Goal: Book appointment/travel/reservation

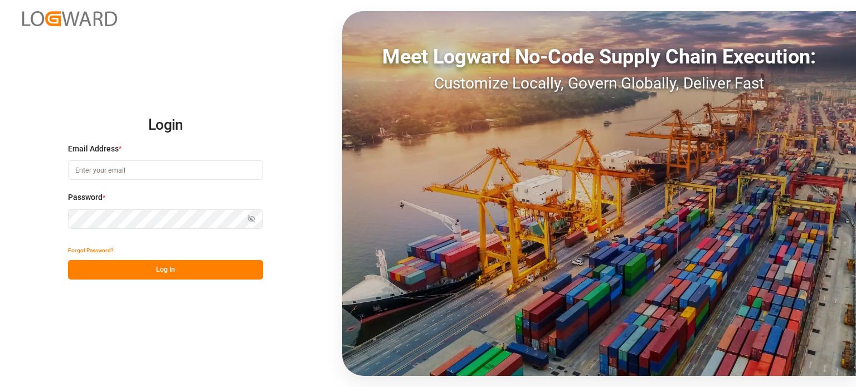
click at [141, 173] on input at bounding box center [165, 171] width 195 height 20
type input "[EMAIL_ADDRESS][DOMAIN_NAME]"
click at [188, 168] on input at bounding box center [165, 171] width 195 height 20
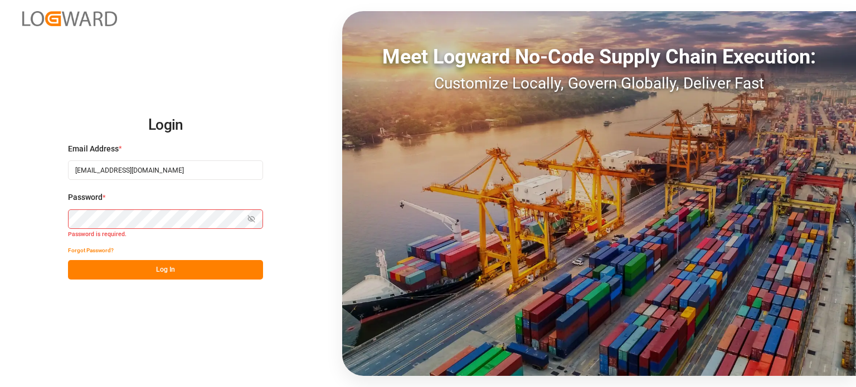
click at [114, 173] on input "cafreight@ftlinc.com" at bounding box center [165, 171] width 195 height 20
type input "[EMAIL_ADDRESS][DOMAIN_NAME]"
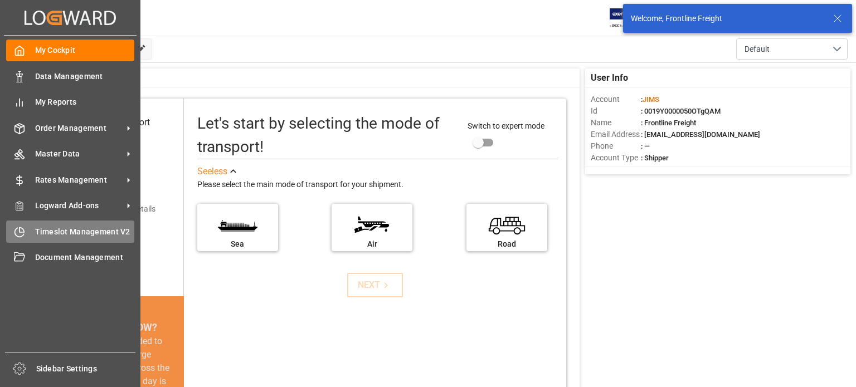
click at [62, 229] on span "Timeslot Management V2" at bounding box center [85, 232] width 100 height 12
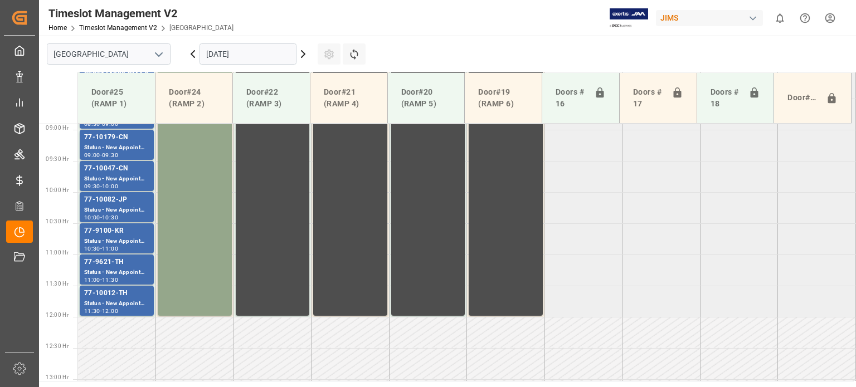
scroll to position [566, 0]
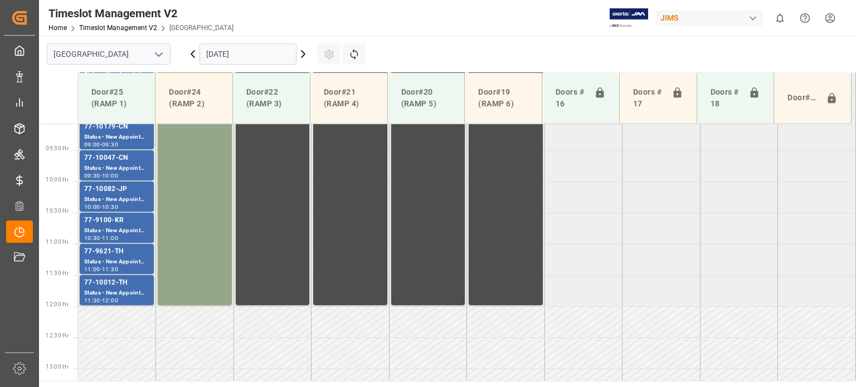
click at [259, 54] on input "15.09.2025" at bounding box center [248, 53] width 97 height 21
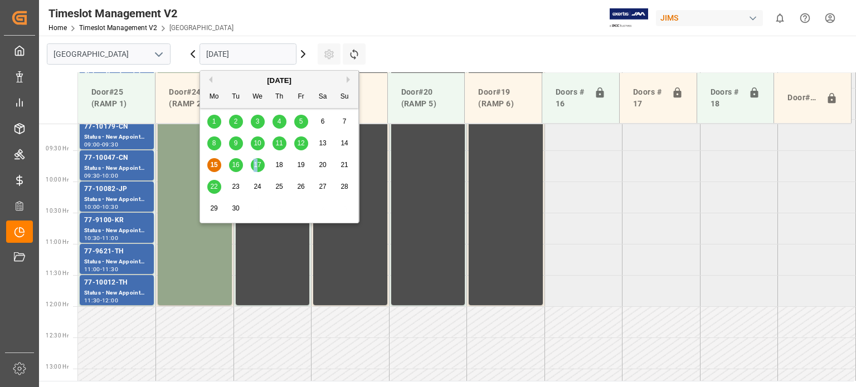
click at [256, 163] on span "17" at bounding box center [257, 165] width 7 height 8
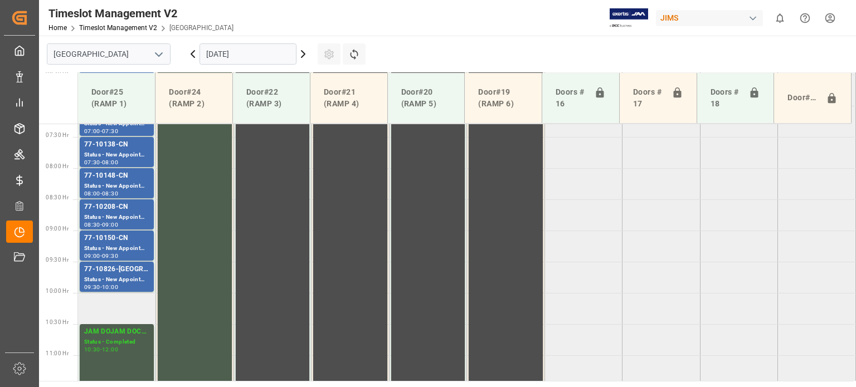
scroll to position [343, 0]
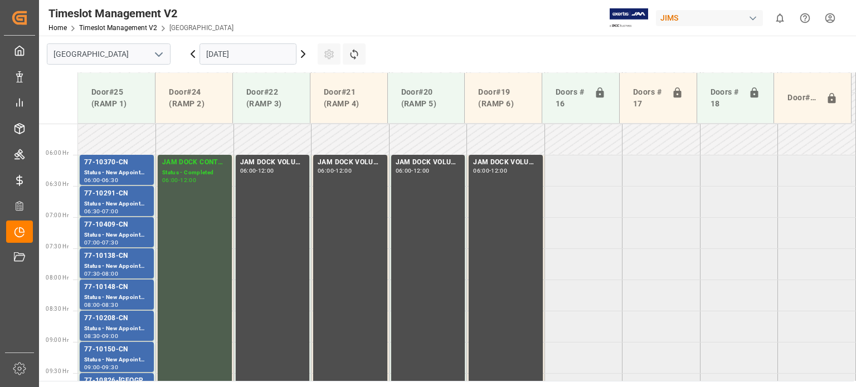
click at [240, 56] on input "17.09.2025" at bounding box center [248, 53] width 97 height 21
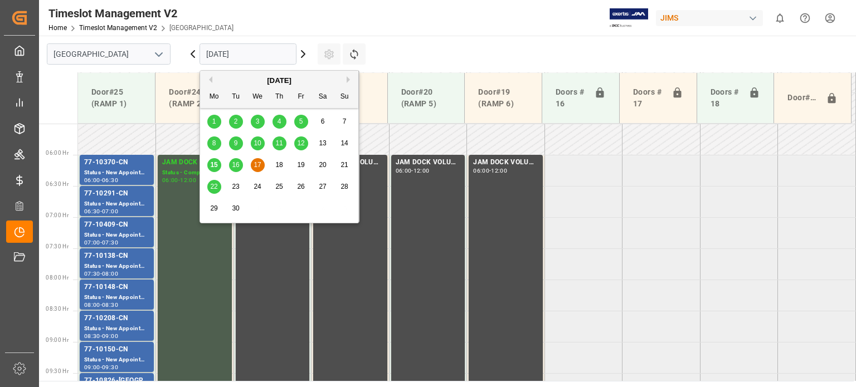
click at [280, 164] on span "18" at bounding box center [278, 165] width 7 height 8
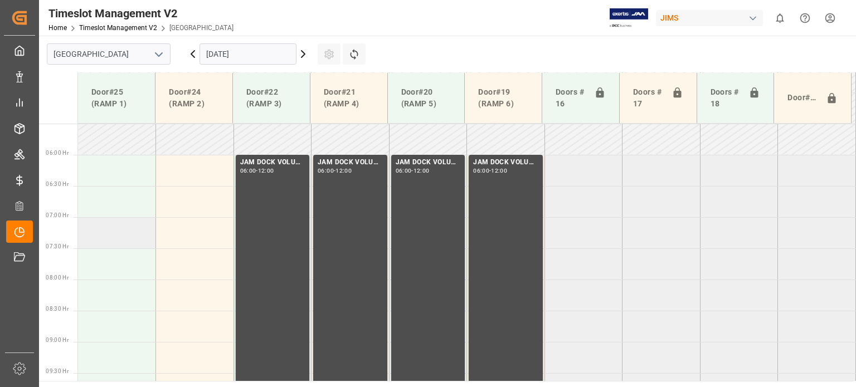
click at [118, 241] on td at bounding box center [117, 232] width 78 height 31
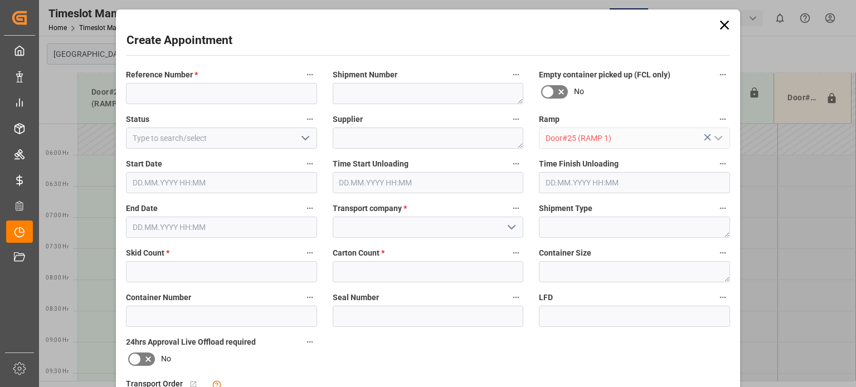
type input "18.09.2025 07:00"
type input "18.09.2025 07:30"
click at [721, 18] on icon at bounding box center [725, 25] width 16 height 16
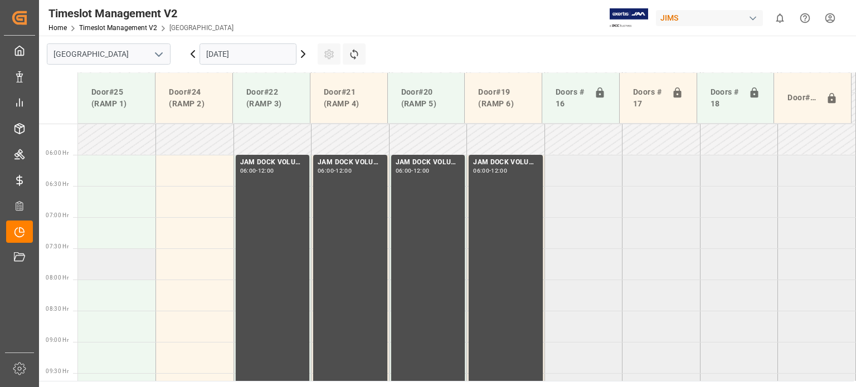
click at [105, 258] on td at bounding box center [117, 264] width 78 height 31
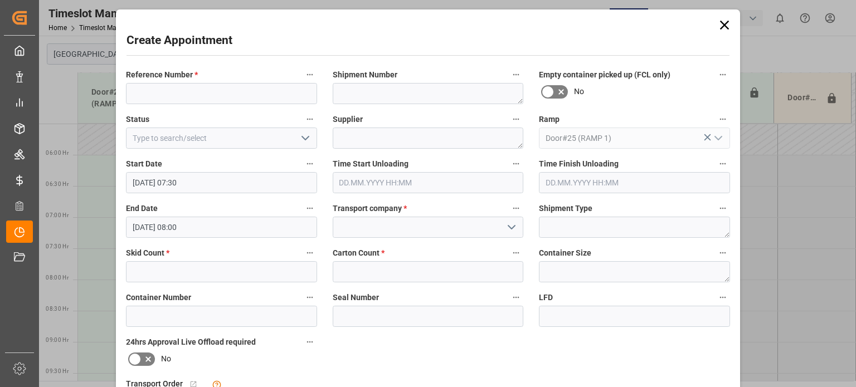
click at [720, 20] on icon at bounding box center [725, 25] width 16 height 16
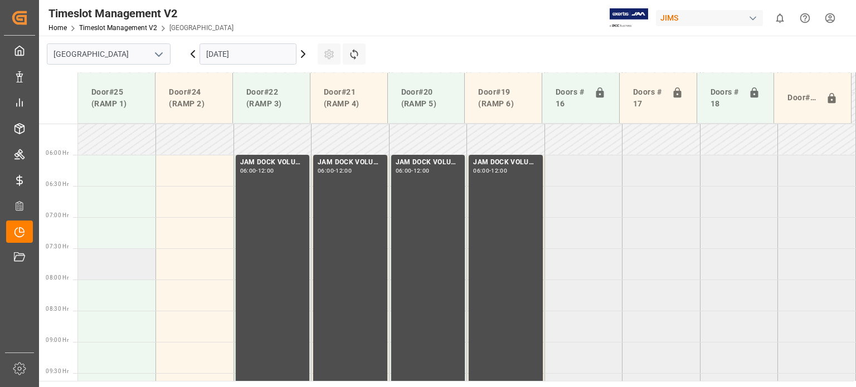
click at [108, 262] on td at bounding box center [117, 264] width 78 height 31
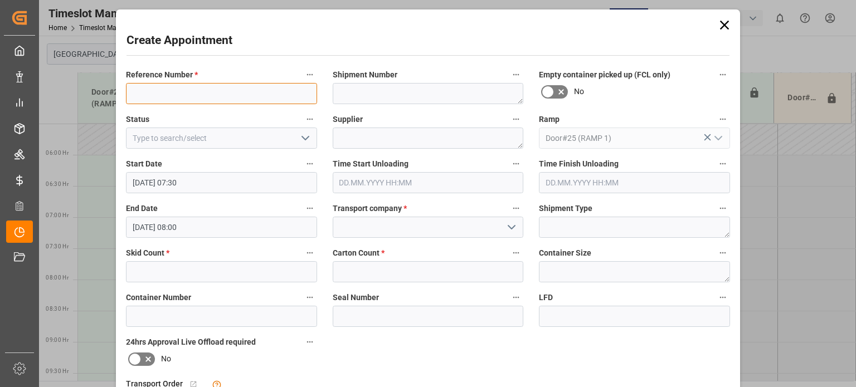
click at [194, 84] on input at bounding box center [221, 93] width 191 height 21
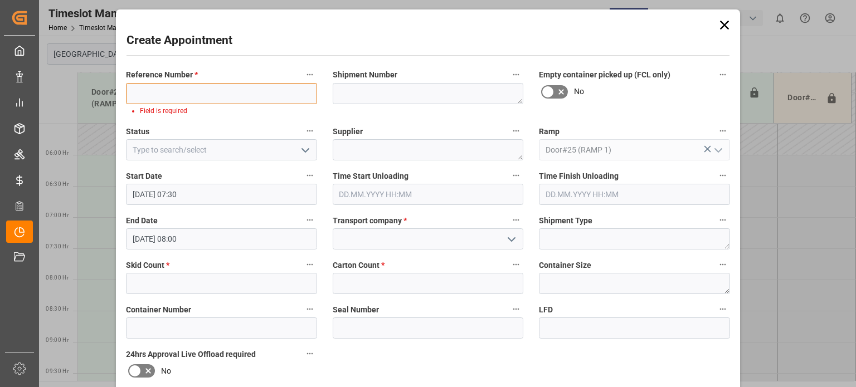
click at [236, 95] on input at bounding box center [221, 93] width 191 height 21
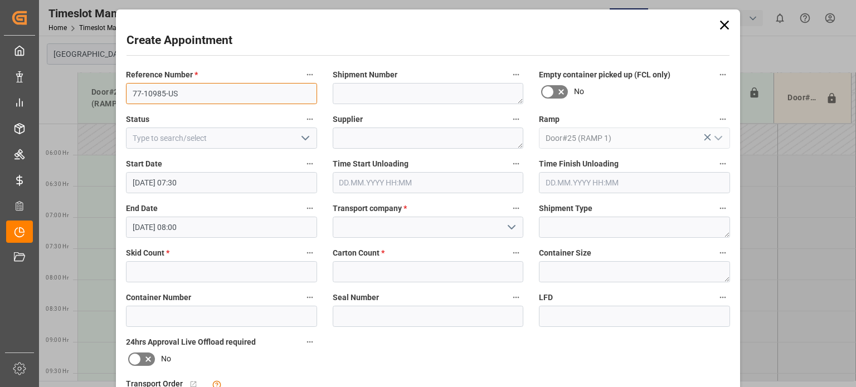
type input "77-10985-US"
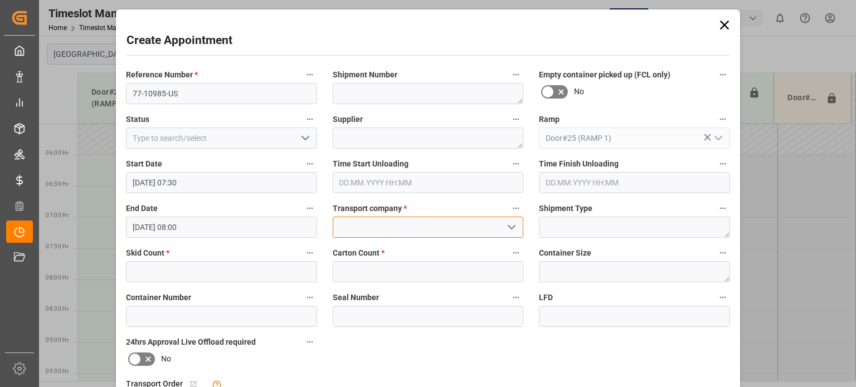
click at [375, 221] on input at bounding box center [428, 227] width 191 height 21
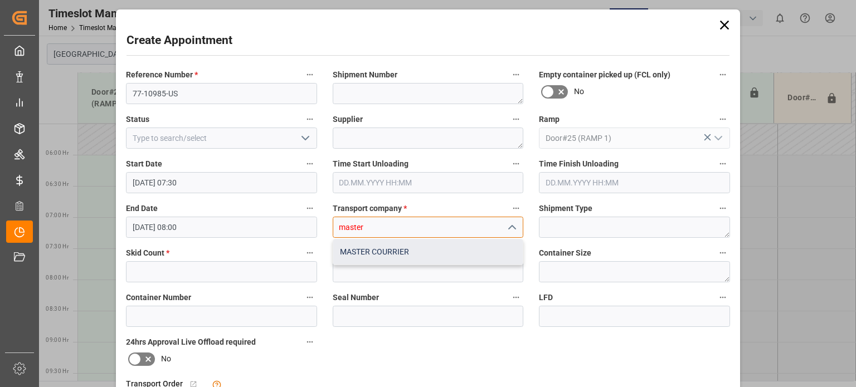
click at [381, 245] on div "MASTER COURRIER" at bounding box center [428, 252] width 190 height 25
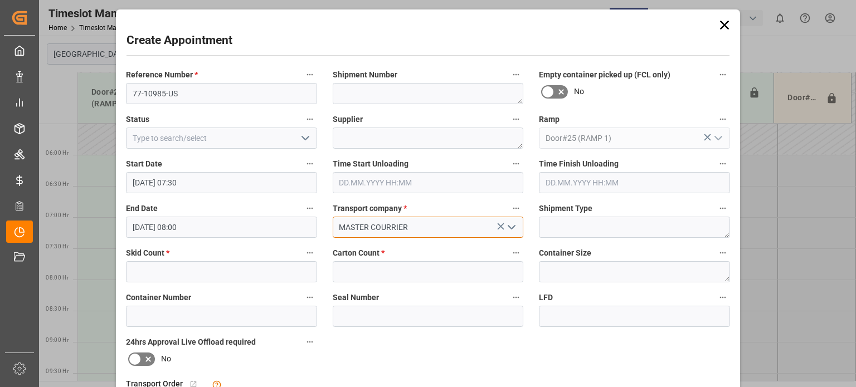
type input "MASTER COURRIER"
click at [162, 271] on input "text" at bounding box center [221, 271] width 191 height 21
type input "2"
click at [377, 272] on input "text" at bounding box center [428, 271] width 191 height 21
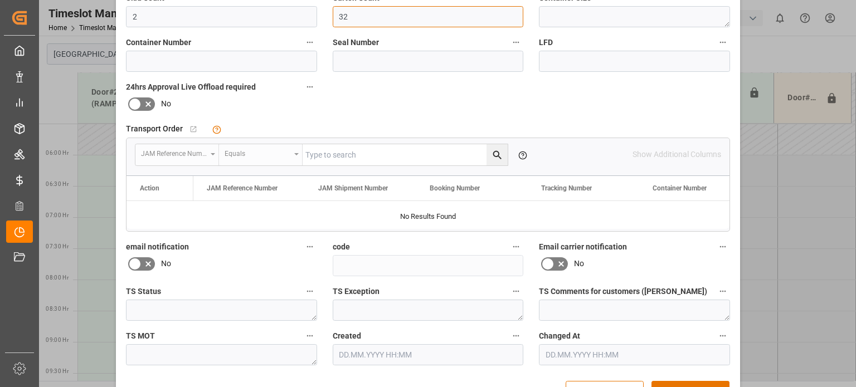
scroll to position [289, 0]
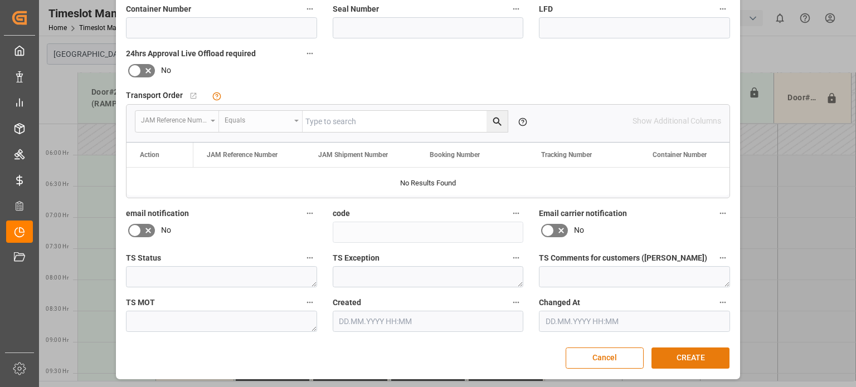
type input "32"
click at [682, 354] on button "CREATE" at bounding box center [691, 358] width 78 height 21
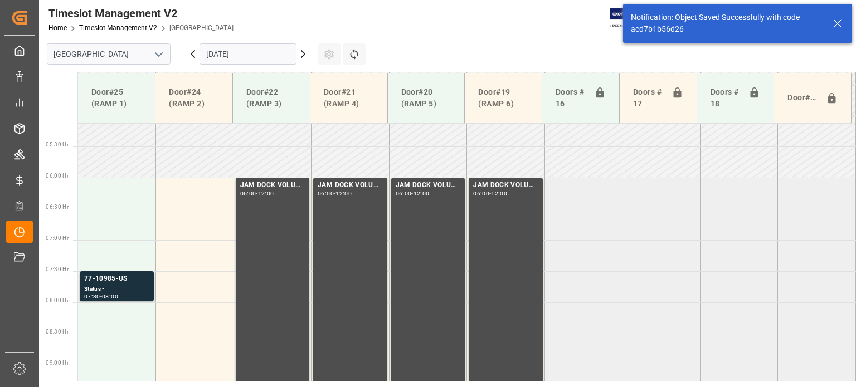
scroll to position [379, 0]
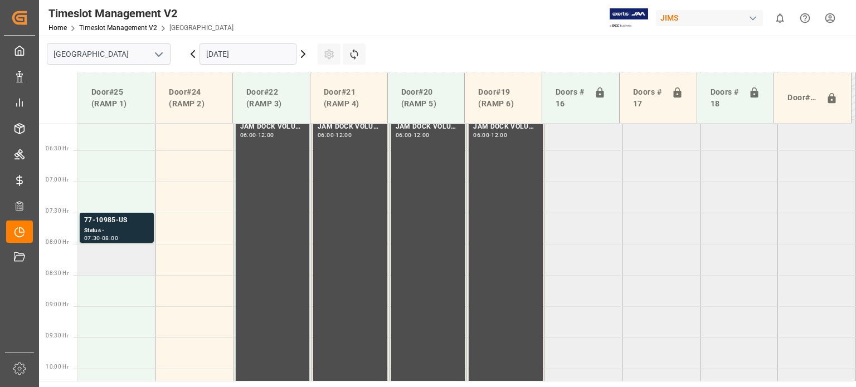
click at [109, 262] on td at bounding box center [117, 259] width 78 height 31
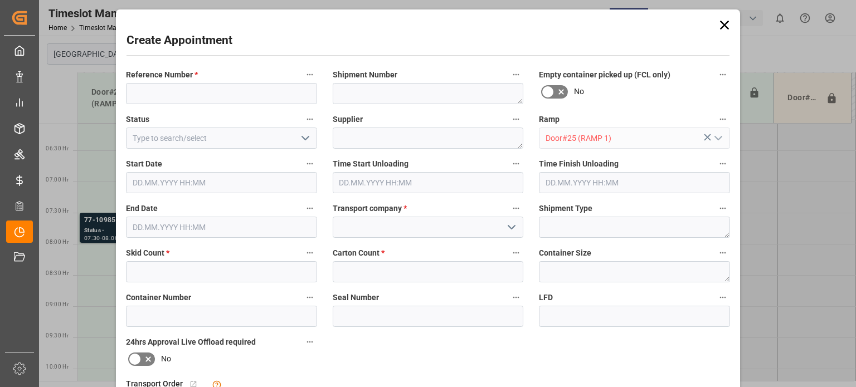
type input "18.09.2025 08:00"
type input "18.09.2025 08:30"
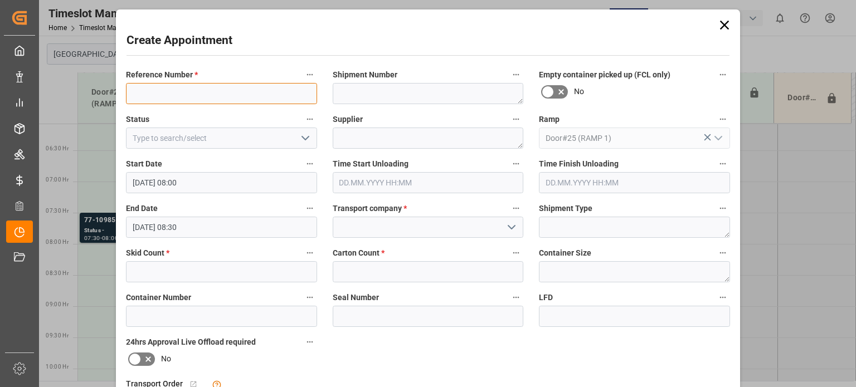
click at [207, 85] on input at bounding box center [221, 93] width 191 height 21
type input "77-10983-US"
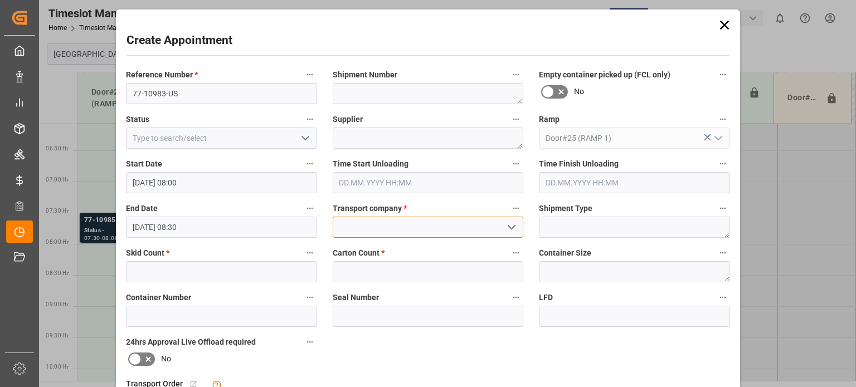
click at [368, 231] on input at bounding box center [428, 227] width 191 height 21
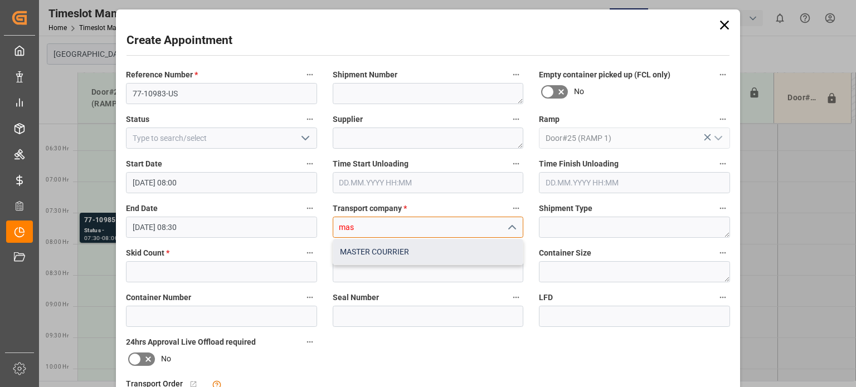
click at [366, 247] on div "MASTER COURRIER" at bounding box center [428, 252] width 190 height 25
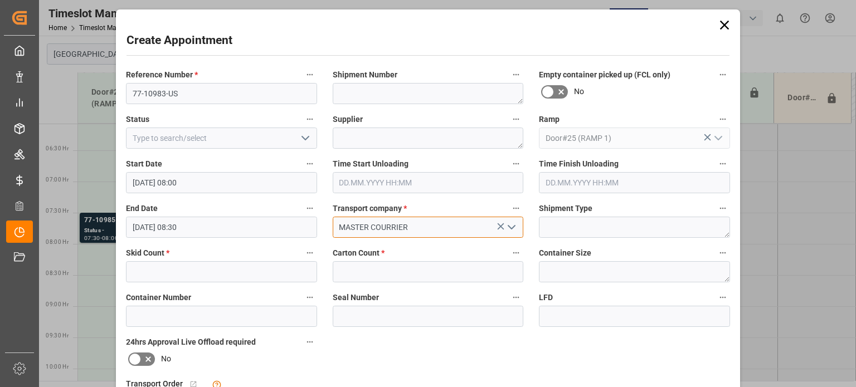
type input "MASTER COURRIER"
click at [227, 280] on input "text" at bounding box center [221, 271] width 191 height 21
type input "6"
click at [394, 275] on input "text" at bounding box center [428, 271] width 191 height 21
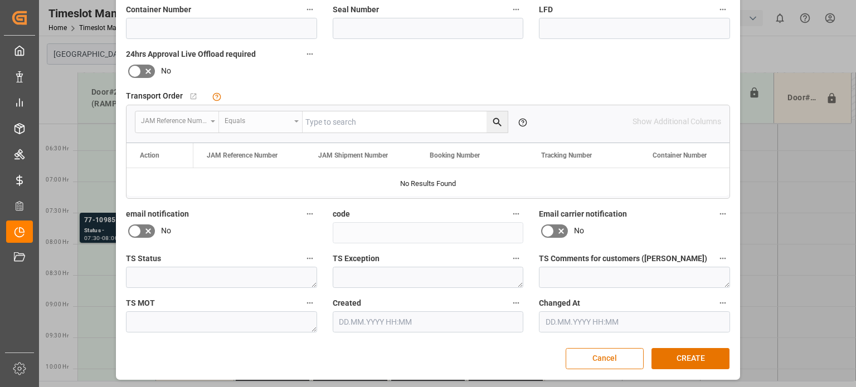
scroll to position [289, 0]
type input "60"
click at [681, 358] on button "CREATE" at bounding box center [691, 358] width 78 height 21
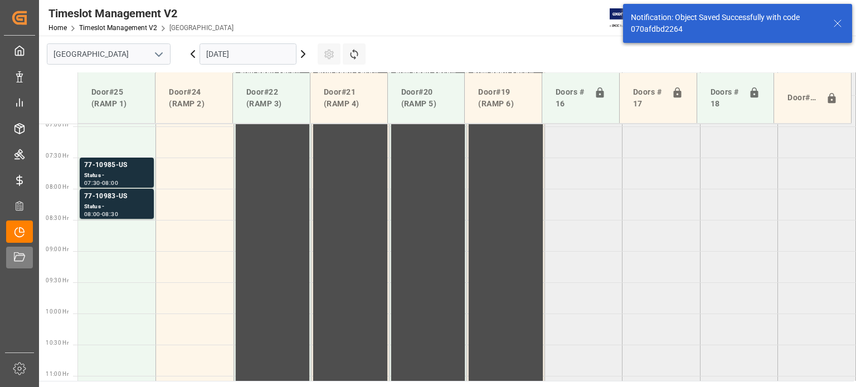
scroll to position [441, 0]
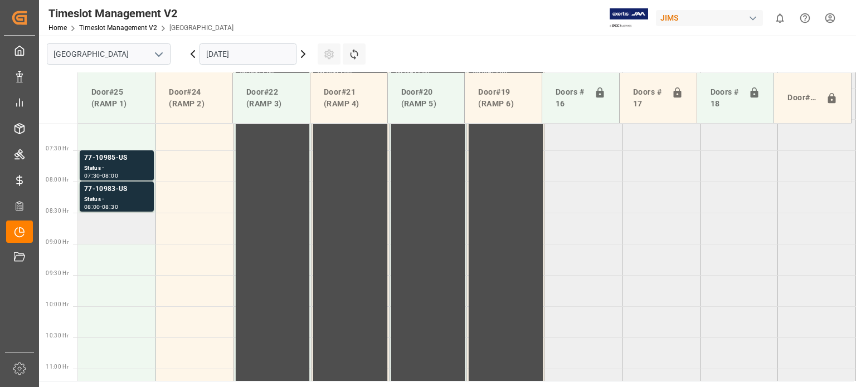
click at [114, 228] on td at bounding box center [117, 228] width 78 height 31
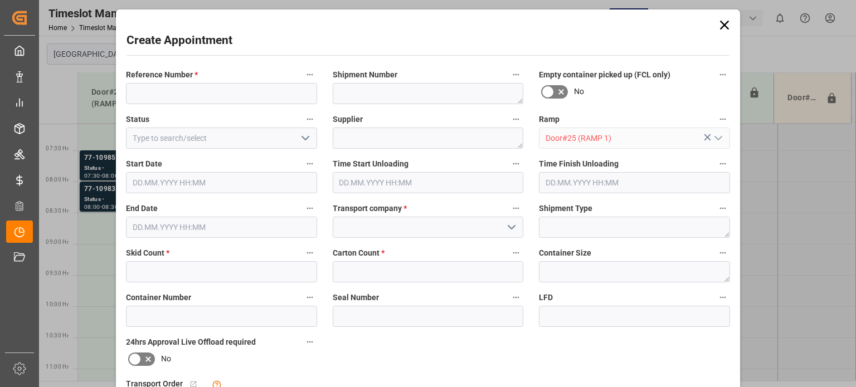
type input "18.09.2025 08:30"
type input "18.09.2025 09:00"
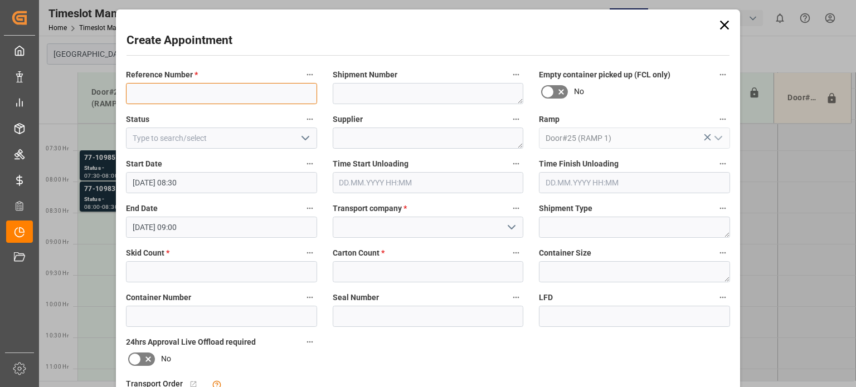
click at [263, 92] on input at bounding box center [221, 93] width 191 height 21
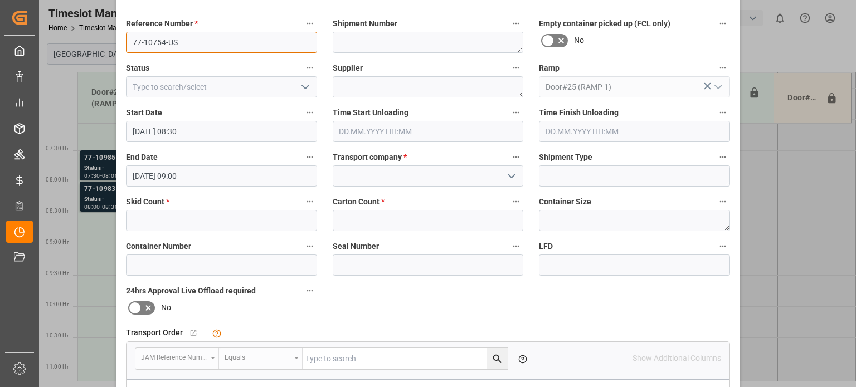
scroll to position [111, 0]
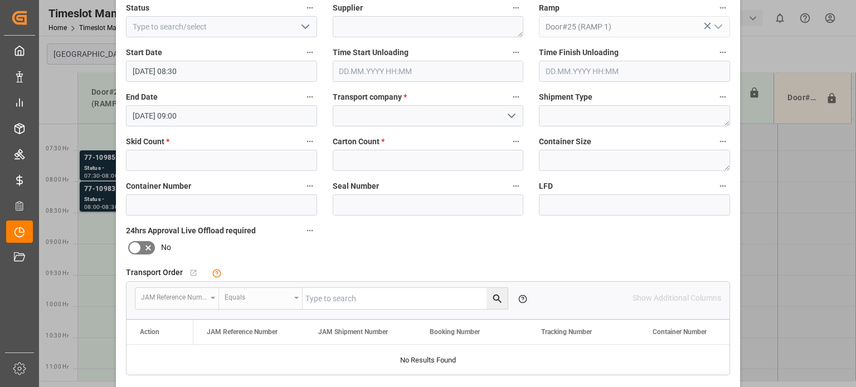
type input "77-10754-US"
click at [359, 111] on input at bounding box center [428, 115] width 191 height 21
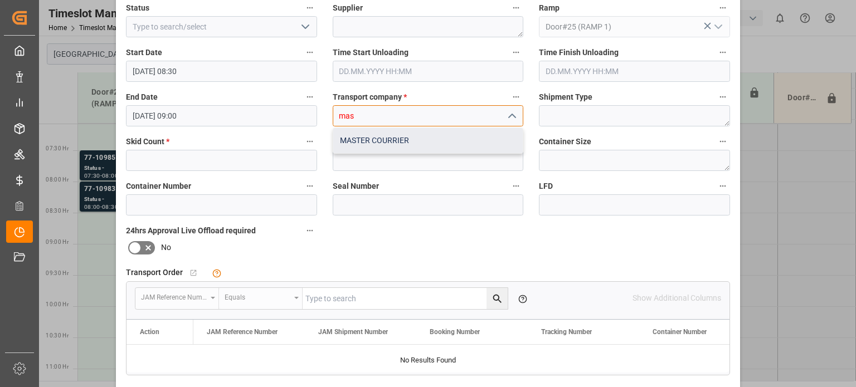
click at [394, 135] on div "MASTER COURRIER" at bounding box center [428, 140] width 190 height 25
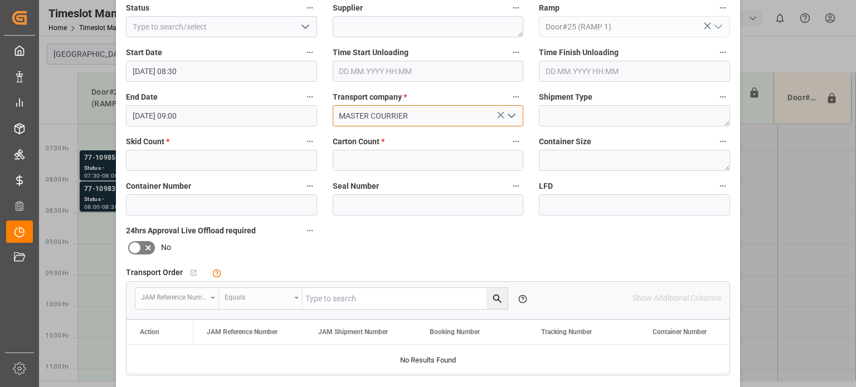
type input "MASTER COURRIER"
click at [385, 152] on input "text" at bounding box center [428, 160] width 191 height 21
type input "5"
click at [216, 201] on input at bounding box center [221, 205] width 191 height 21
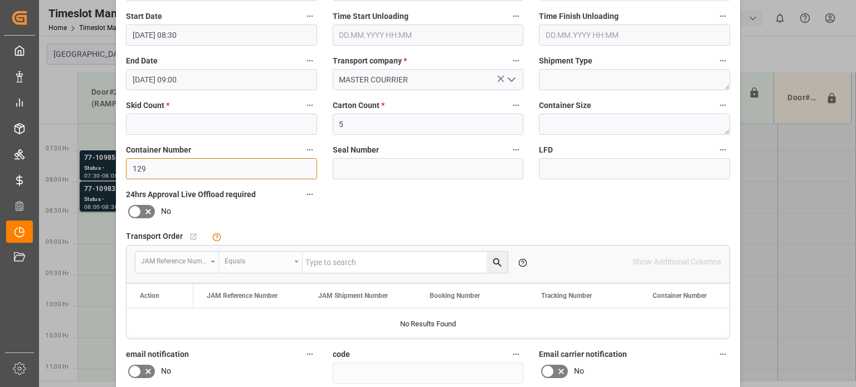
scroll to position [279, 0]
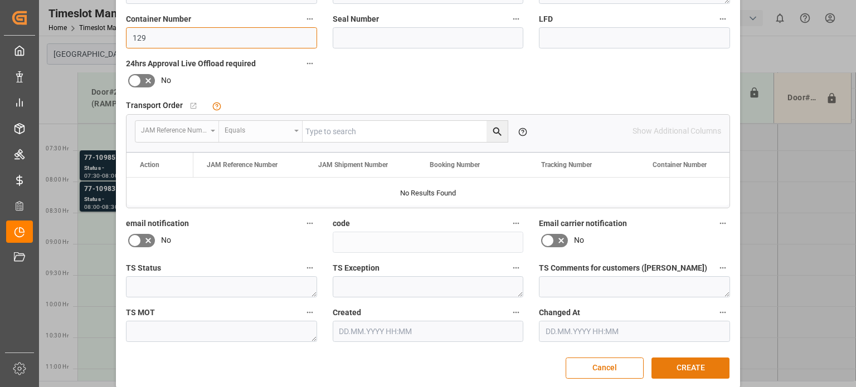
type input "129"
click at [683, 371] on button "CREATE" at bounding box center [691, 368] width 78 height 21
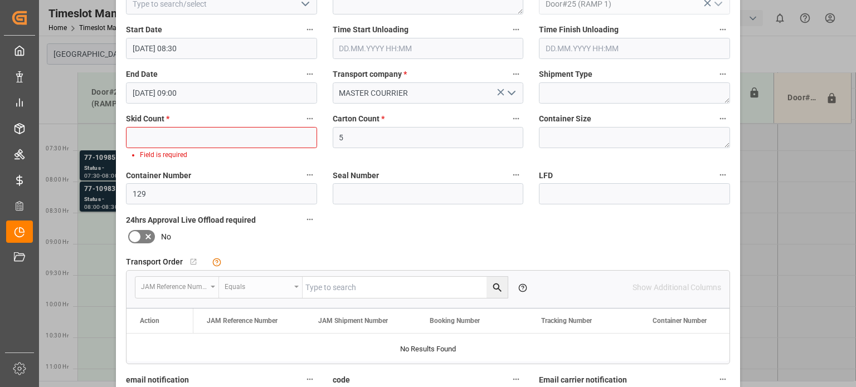
scroll to position [78, 0]
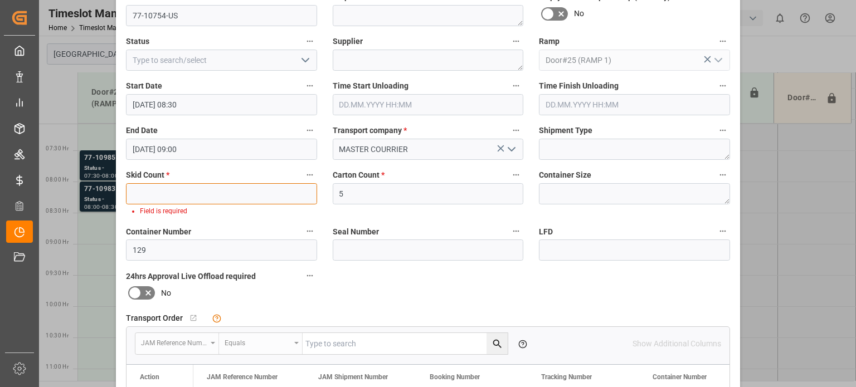
click at [212, 190] on input "text" at bounding box center [221, 193] width 191 height 21
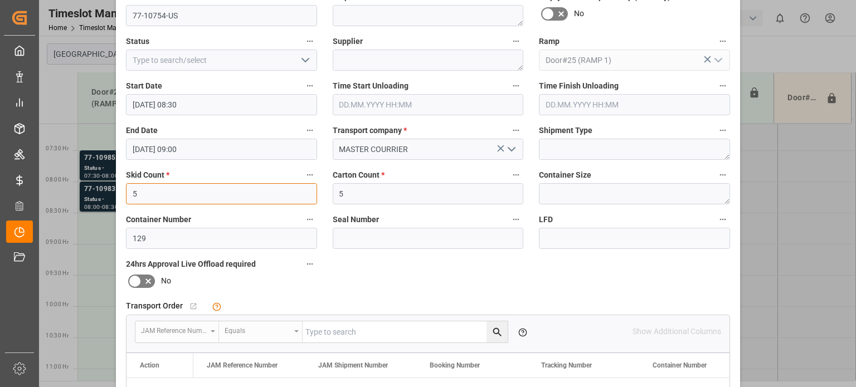
type input "5"
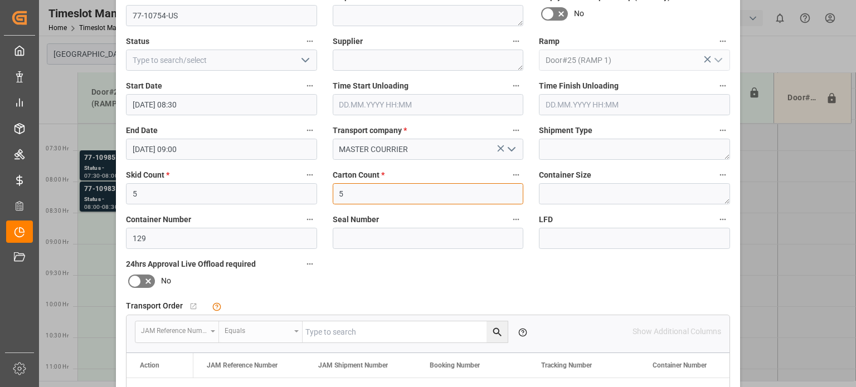
drag, startPoint x: 350, startPoint y: 198, endPoint x: 318, endPoint y: 200, distance: 32.4
click at [318, 200] on div "Reference Number * 77-10754-US Shipment Number Empty container picked up (FCL o…" at bounding box center [428, 266] width 620 height 561
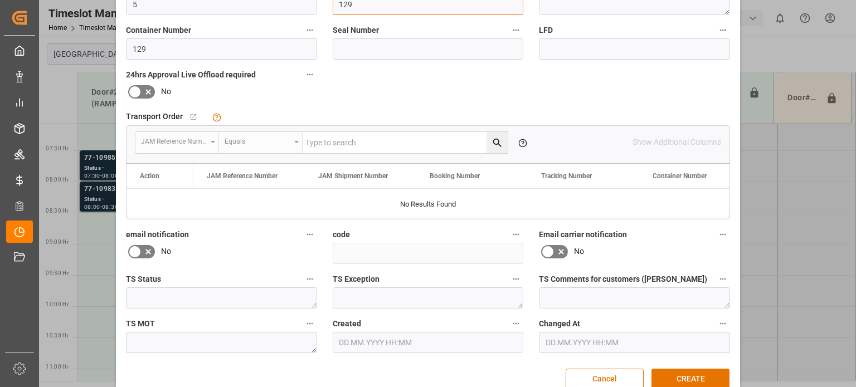
scroll to position [289, 0]
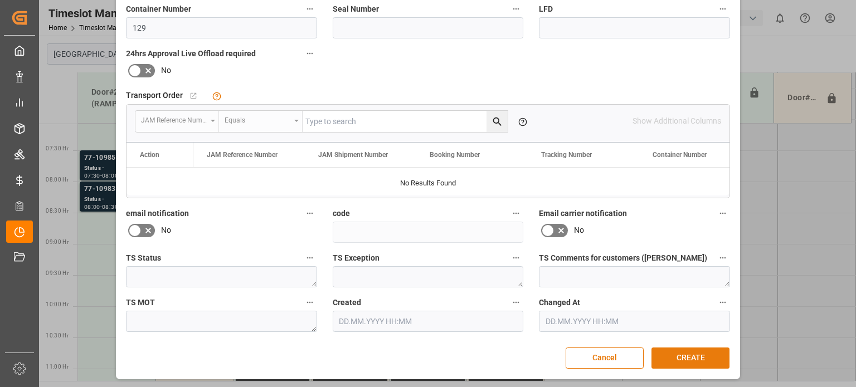
type input "129"
click at [690, 351] on button "CREATE" at bounding box center [691, 358] width 78 height 21
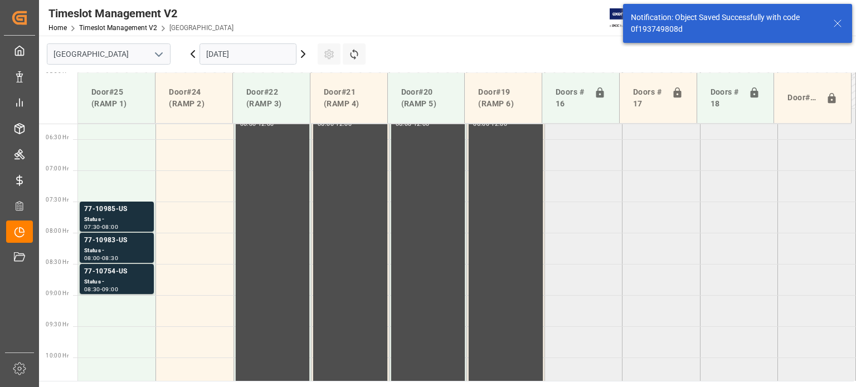
scroll to position [391, 0]
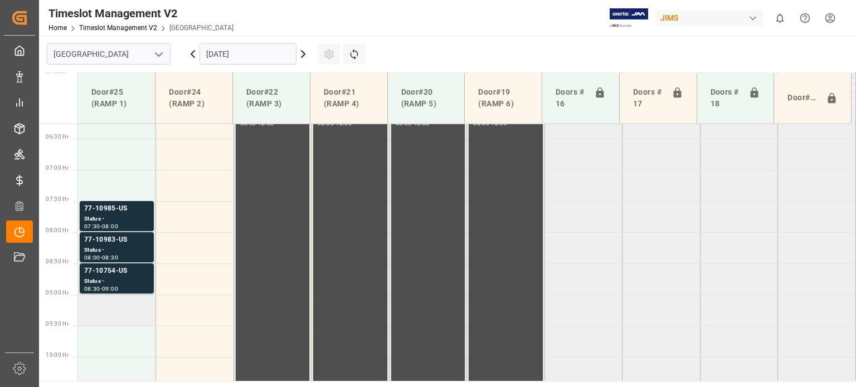
click at [109, 308] on td at bounding box center [117, 310] width 78 height 31
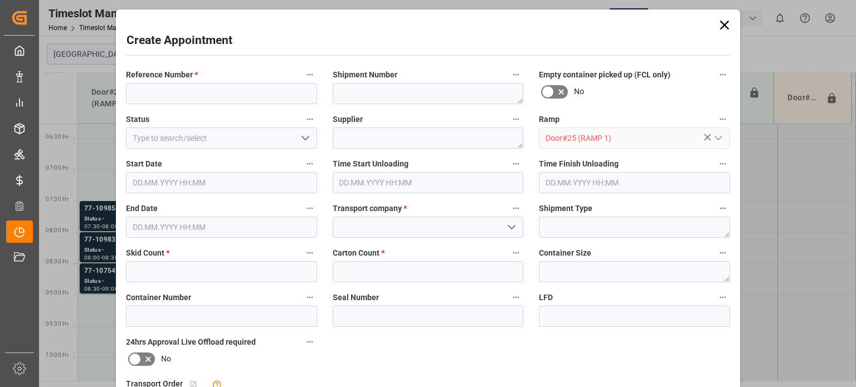
type input "18.09.2025 09:00"
type input "18.09.2025 09:30"
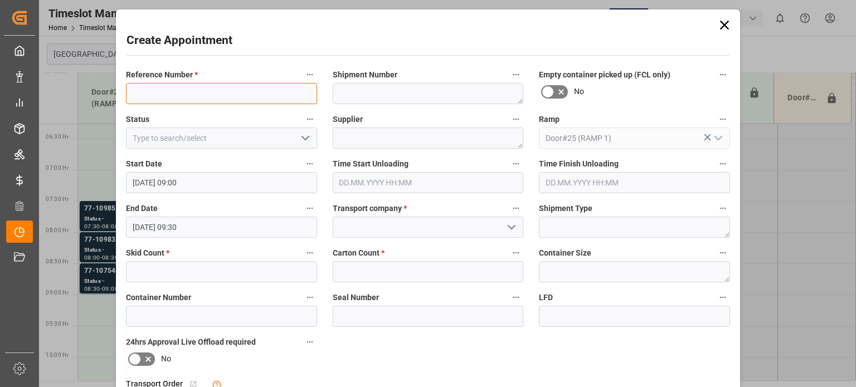
drag, startPoint x: 195, startPoint y: 94, endPoint x: 162, endPoint y: 96, distance: 32.4
click at [195, 94] on input at bounding box center [221, 93] width 191 height 21
type input "77-10915-US"
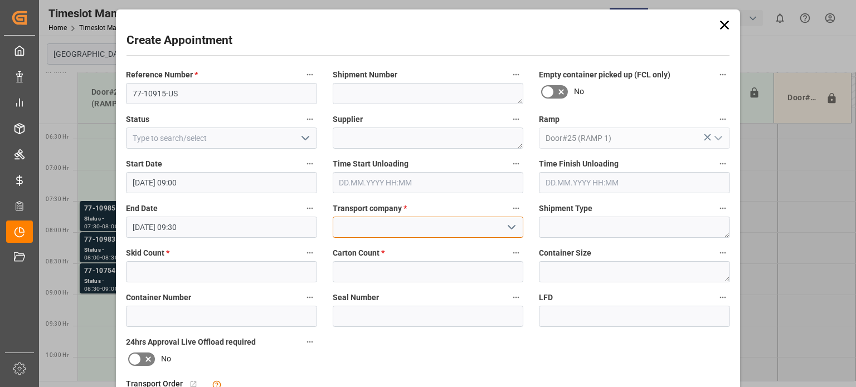
click at [360, 233] on input at bounding box center [428, 227] width 191 height 21
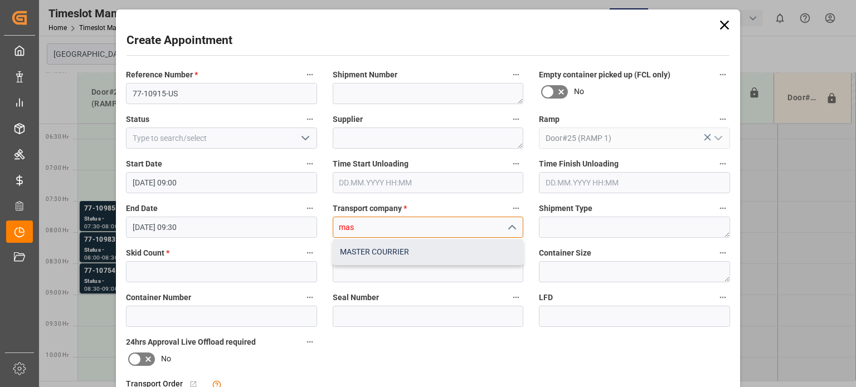
click at [366, 247] on div "MASTER COURRIER" at bounding box center [428, 252] width 190 height 25
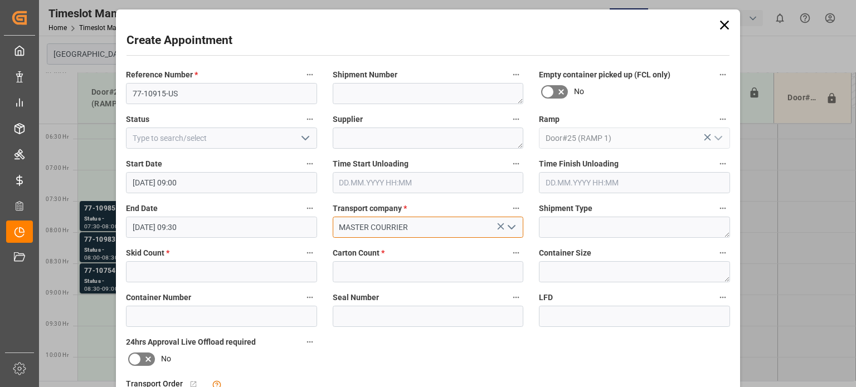
type input "MASTER COURRIER"
click at [211, 269] on input "text" at bounding box center [221, 271] width 191 height 21
type input "1"
click at [412, 276] on input "text" at bounding box center [428, 271] width 191 height 21
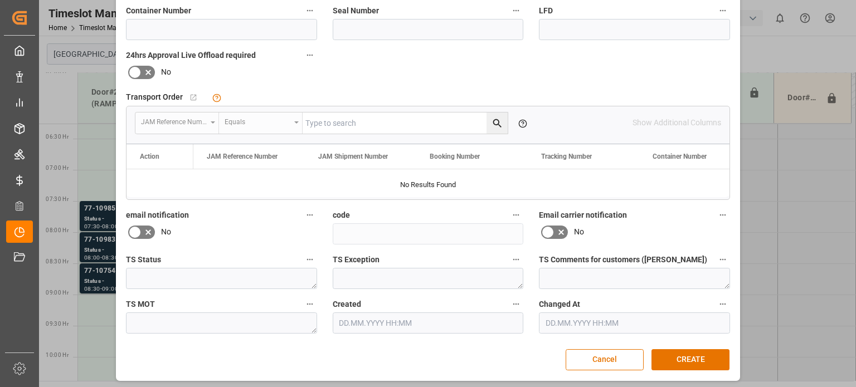
scroll to position [289, 0]
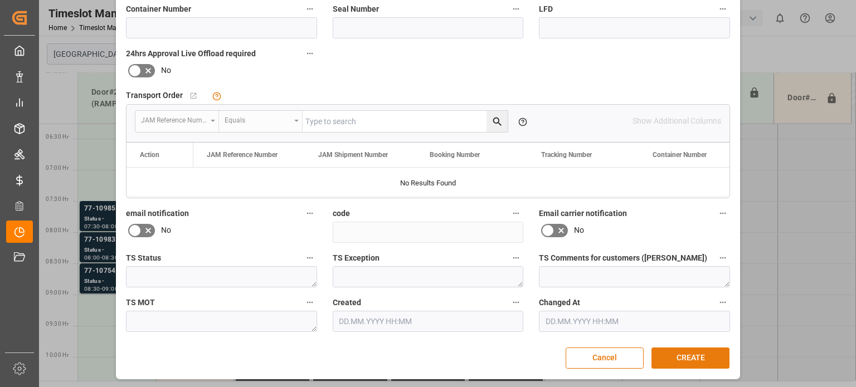
type input "15"
click at [677, 361] on button "CREATE" at bounding box center [691, 358] width 78 height 21
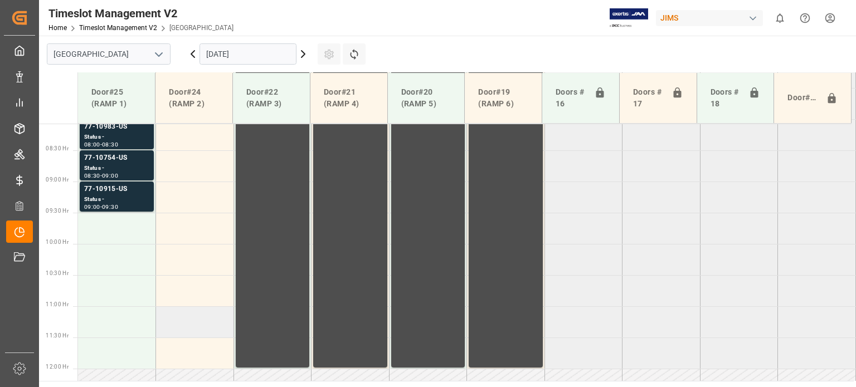
scroll to position [448, 0]
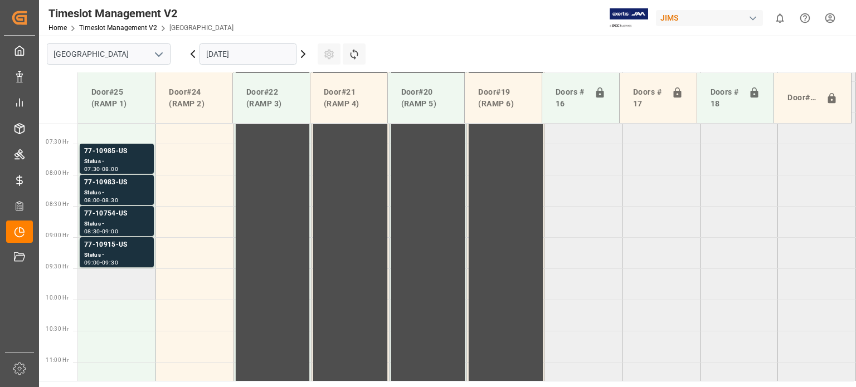
click at [121, 278] on td at bounding box center [117, 284] width 78 height 31
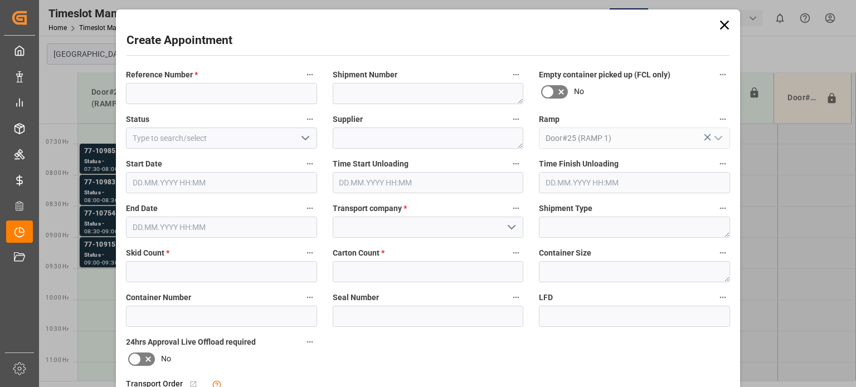
type input "18.09.2025 09:30"
type input "18.09.2025 10:00"
click at [118, 281] on div "Skid Count *" at bounding box center [221, 264] width 207 height 45
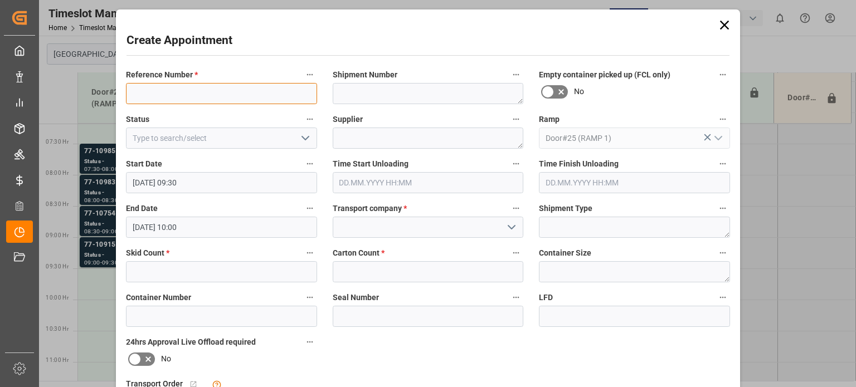
click at [167, 96] on input at bounding box center [221, 93] width 191 height 21
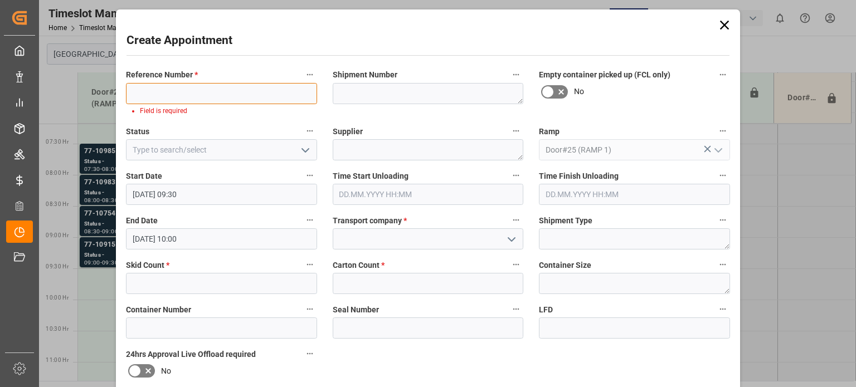
click at [181, 93] on input at bounding box center [221, 93] width 191 height 21
type input "8"
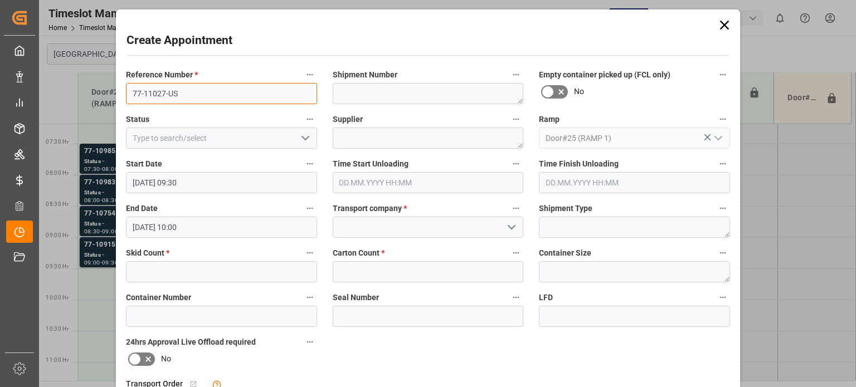
type input "77-11027-US"
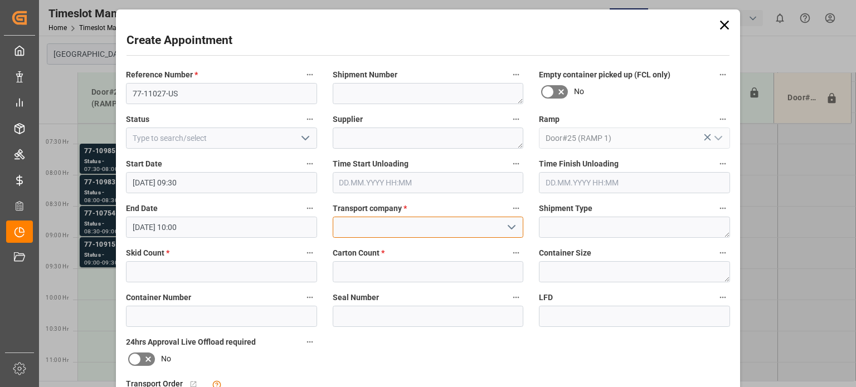
click at [339, 229] on input at bounding box center [428, 227] width 191 height 21
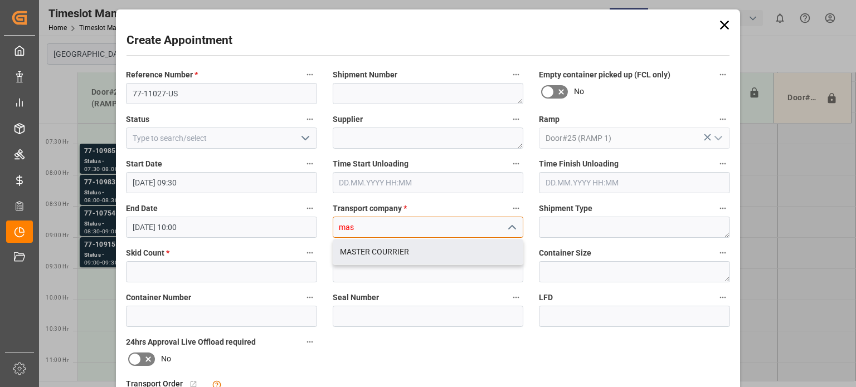
click at [382, 247] on div "MASTER COURRIER" at bounding box center [428, 252] width 190 height 25
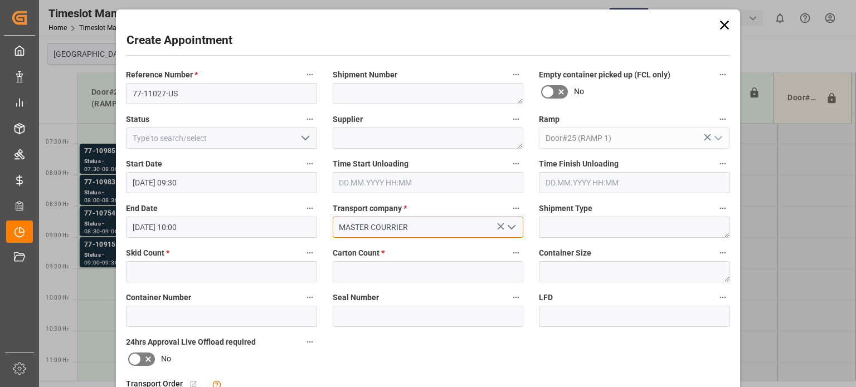
type input "MASTER COURRIER"
click at [183, 268] on input "text" at bounding box center [221, 271] width 191 height 21
type input "5"
click at [342, 274] on input "text" at bounding box center [428, 271] width 191 height 21
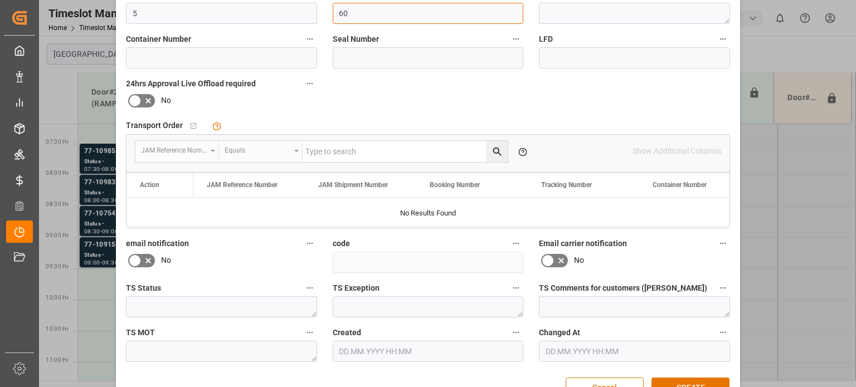
scroll to position [289, 0]
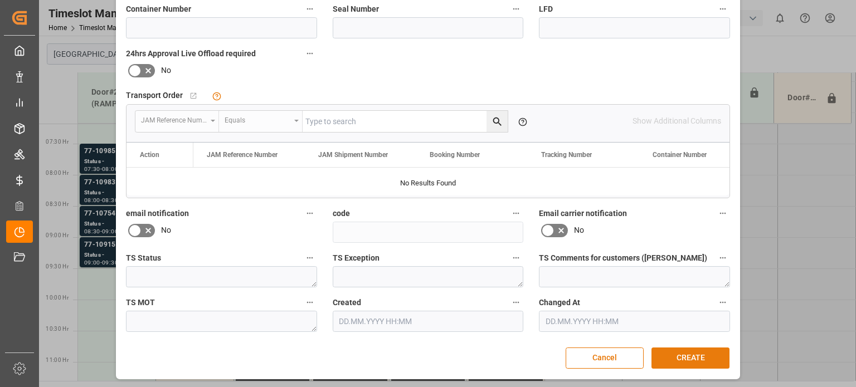
type input "60"
click at [670, 354] on button "CREATE" at bounding box center [691, 358] width 78 height 21
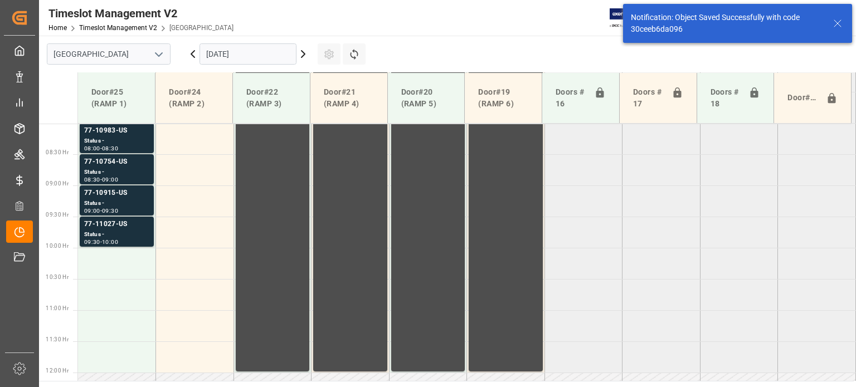
scroll to position [504, 0]
